Goal: Find specific page/section: Find specific page/section

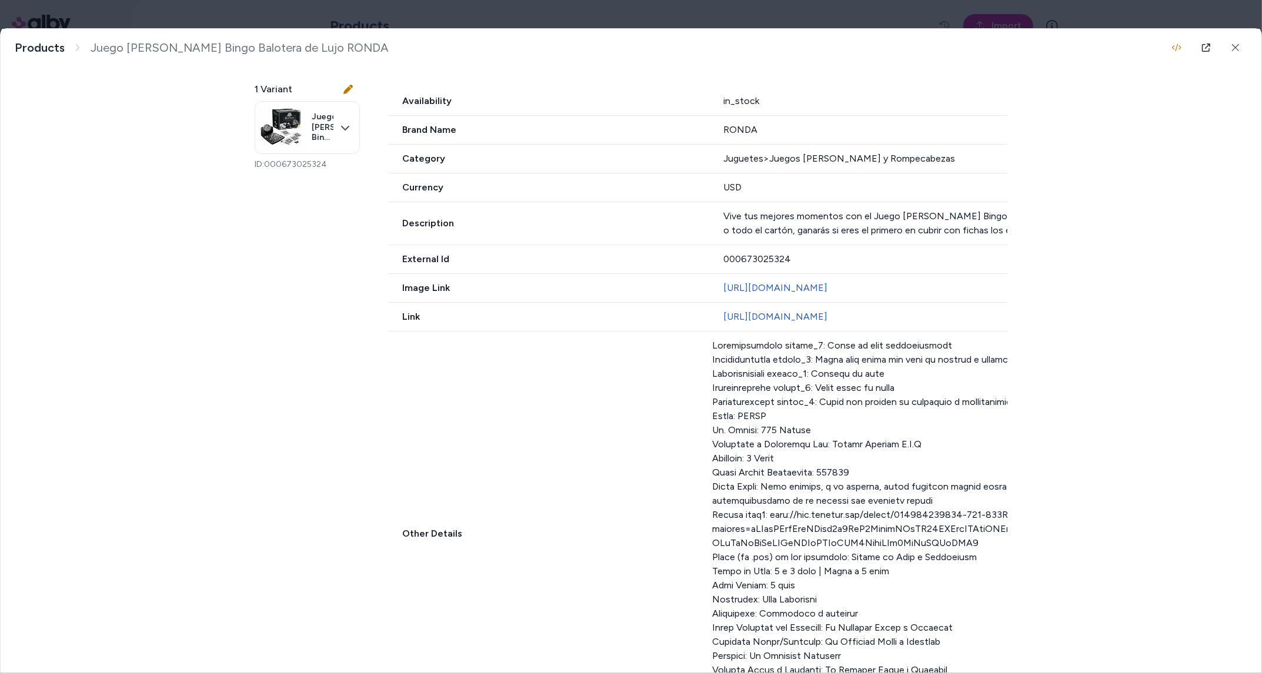
scroll to position [469, 0]
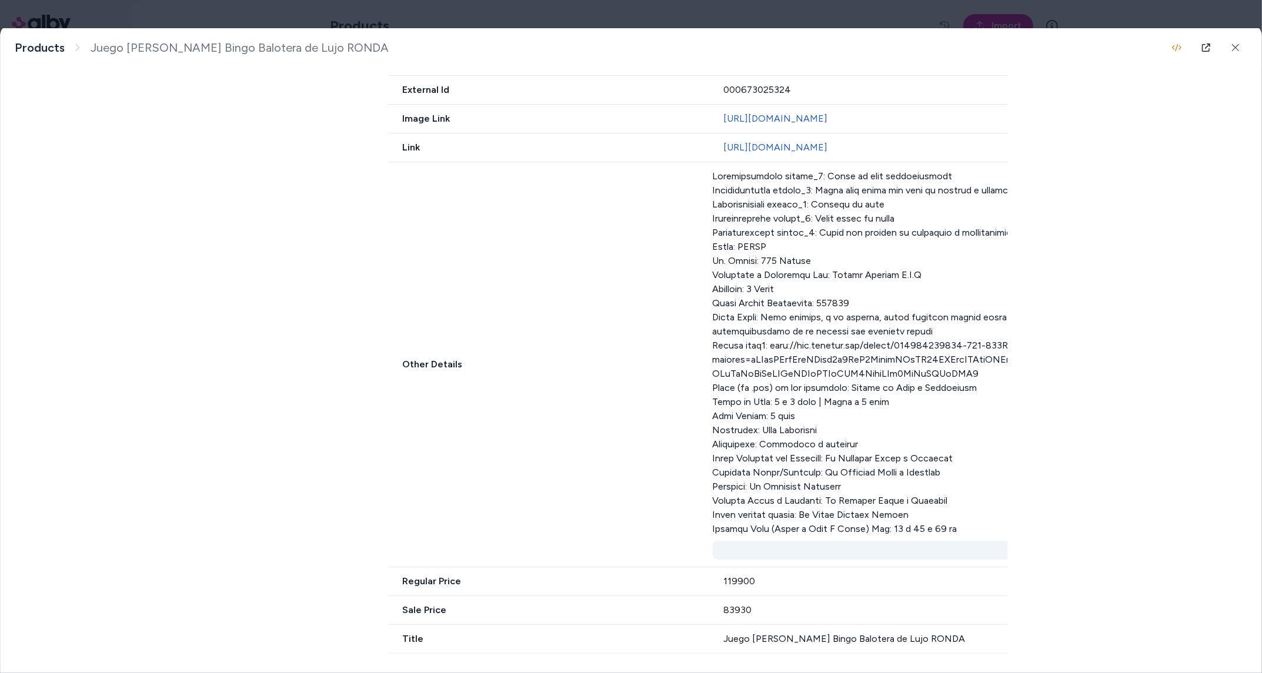
click at [811, 544] on button "Show less" at bounding box center [1199, 550] width 973 height 19
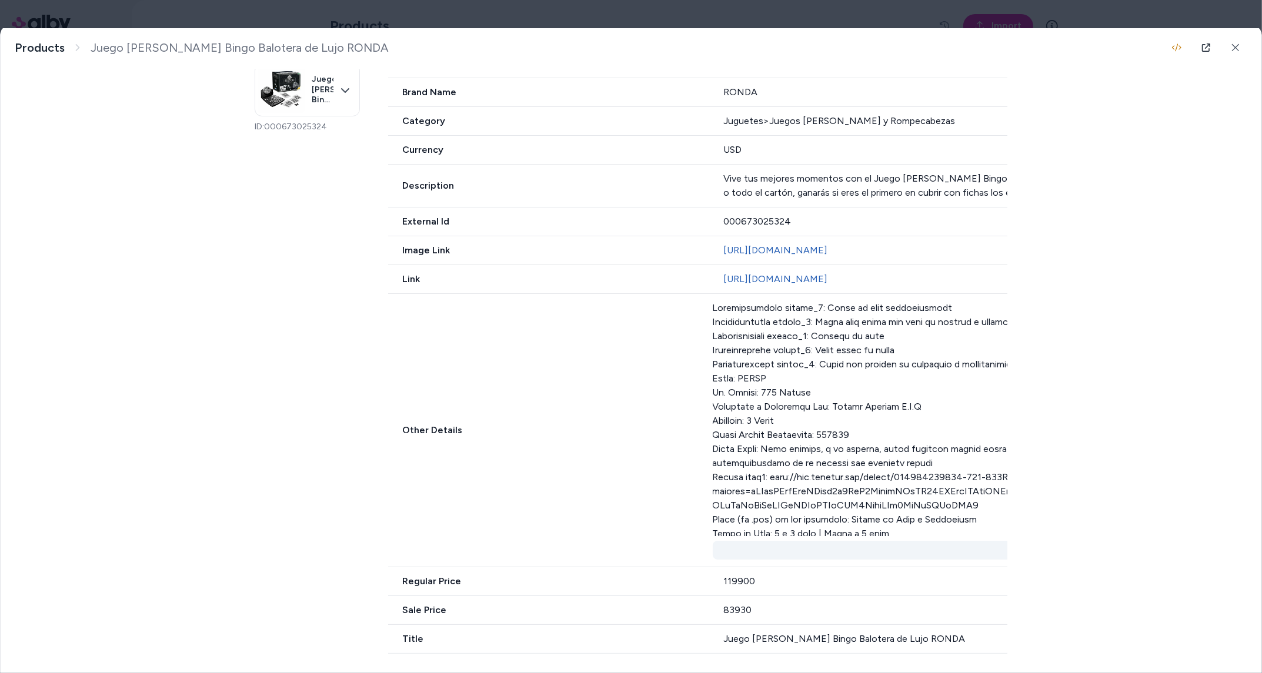
scroll to position [336, 0]
drag, startPoint x: 784, startPoint y: 478, endPoint x: 732, endPoint y: 479, distance: 51.8
click at [732, 479] on div "Other Details Show more" at bounding box center [1037, 431] width 1298 height 274
copy div "Enlace link2"
click at [861, 555] on button "Show more" at bounding box center [1199, 550] width 973 height 19
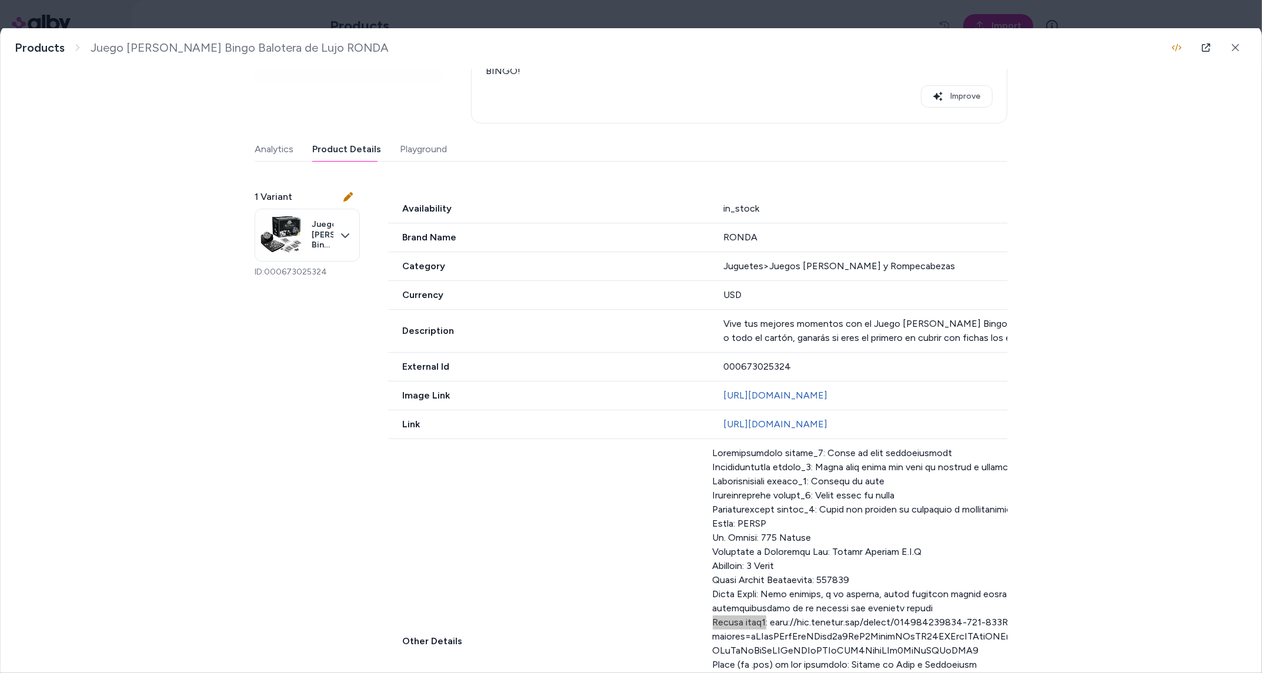
scroll to position [0, 0]
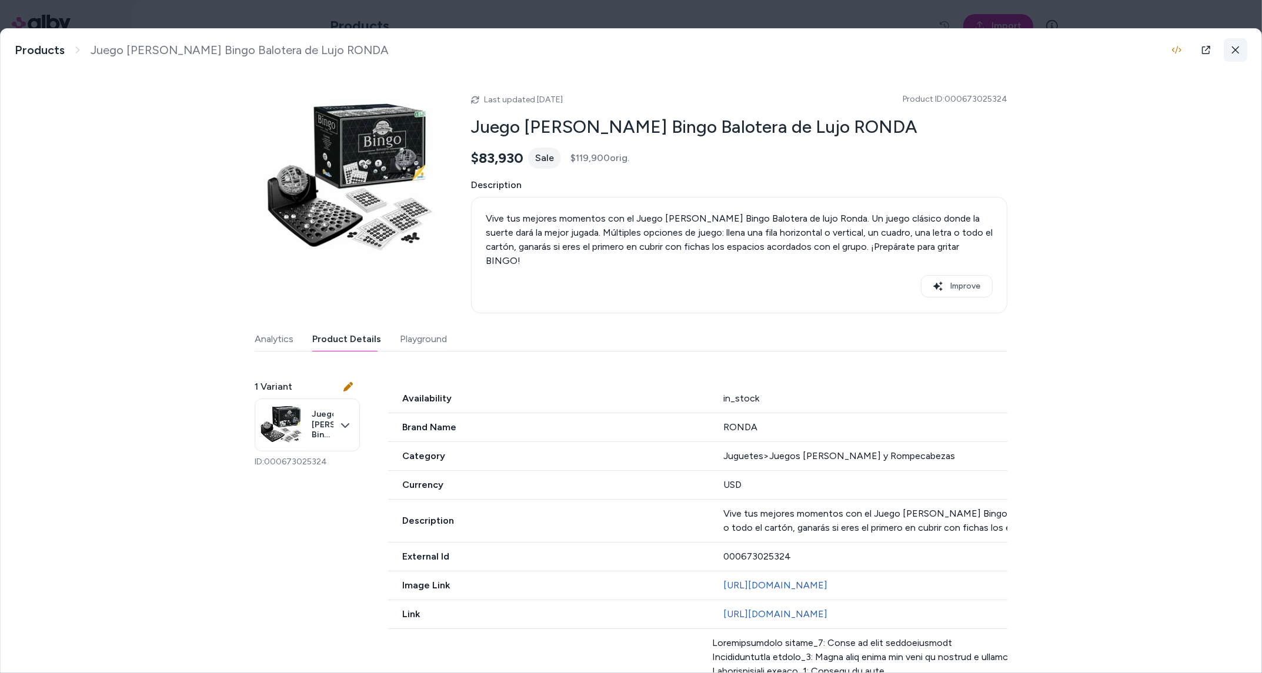
click at [1228, 52] on button at bounding box center [1236, 50] width 24 height 24
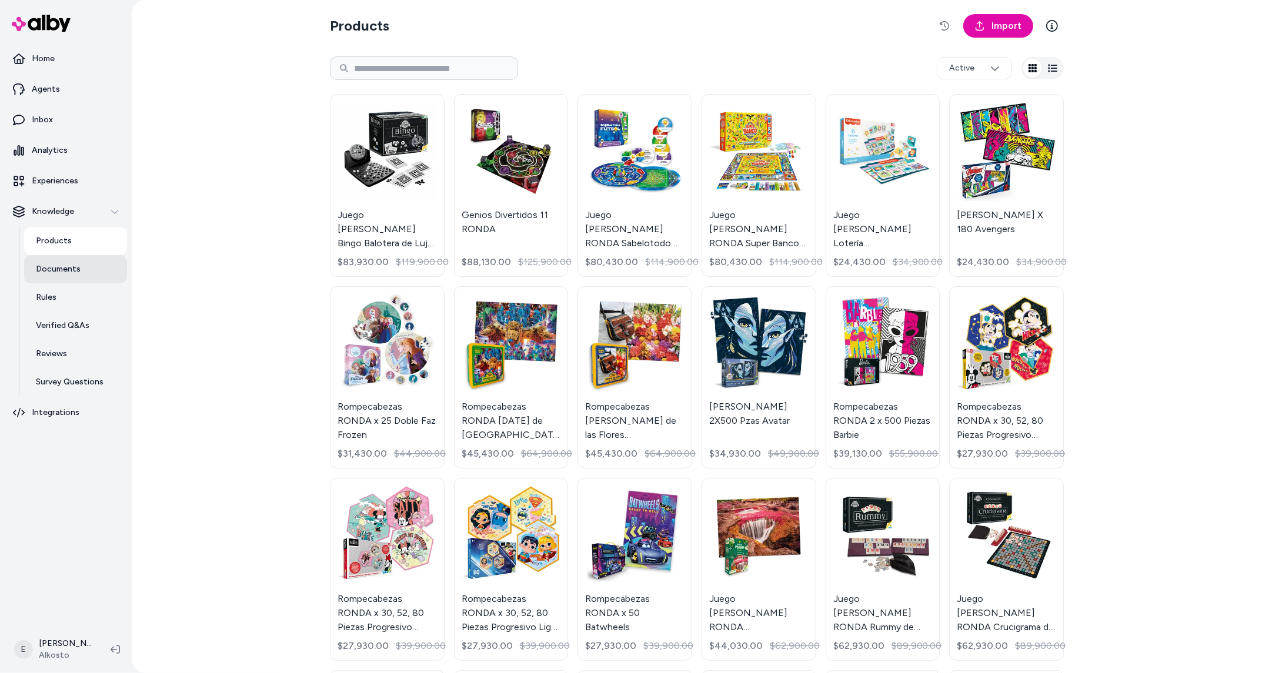
click at [87, 274] on link "Documents" at bounding box center [75, 269] width 103 height 28
